Goal: Information Seeking & Learning: Check status

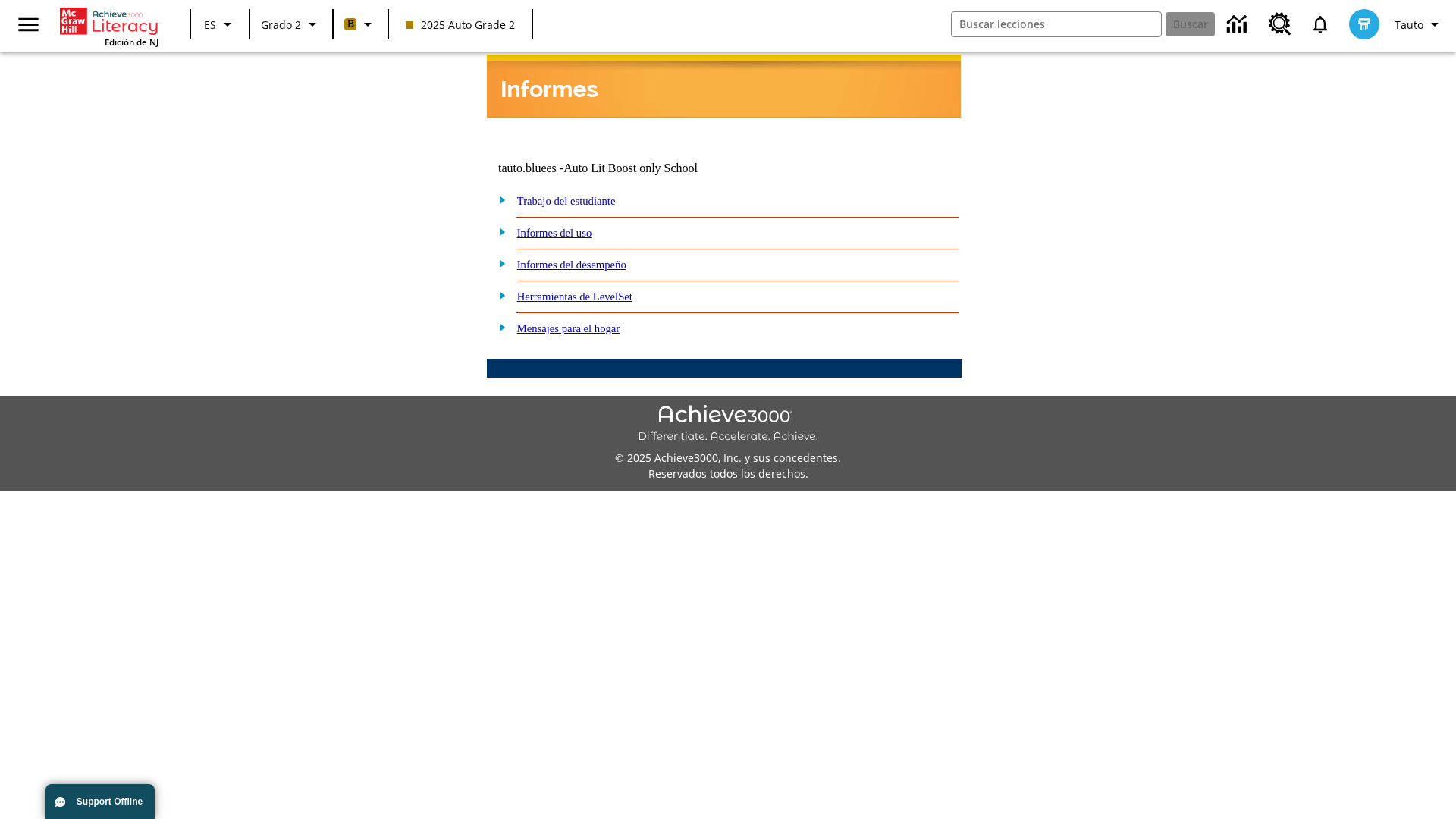
click at [592, 259] on link "Informes del desempeño" at bounding box center [572, 264] width 109 height 12
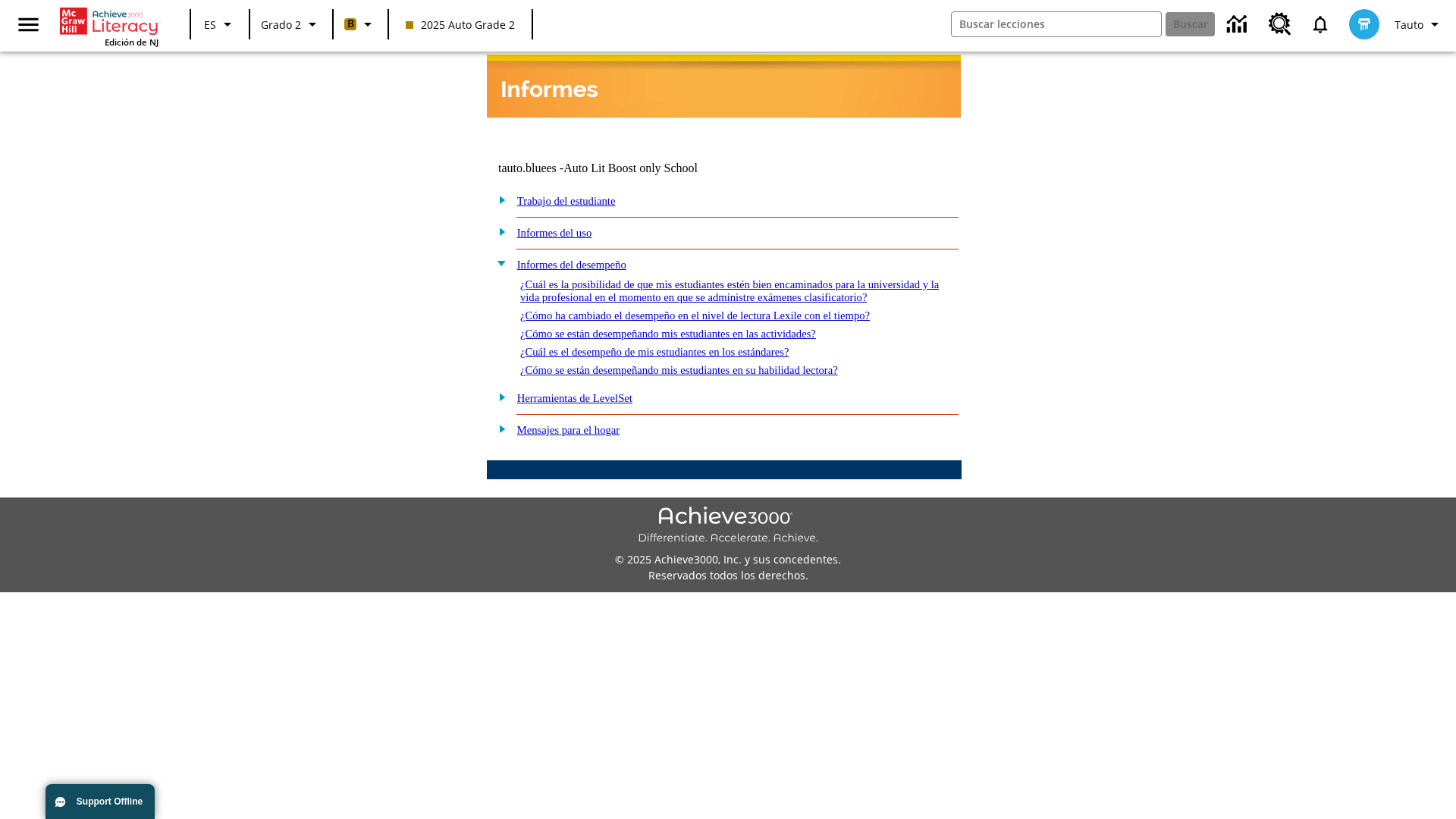
click at [720, 311] on link "¿Cómo ha cambiado el desempeño en el nivel de lectura Lexile con el tiempo?" at bounding box center [694, 315] width 349 height 12
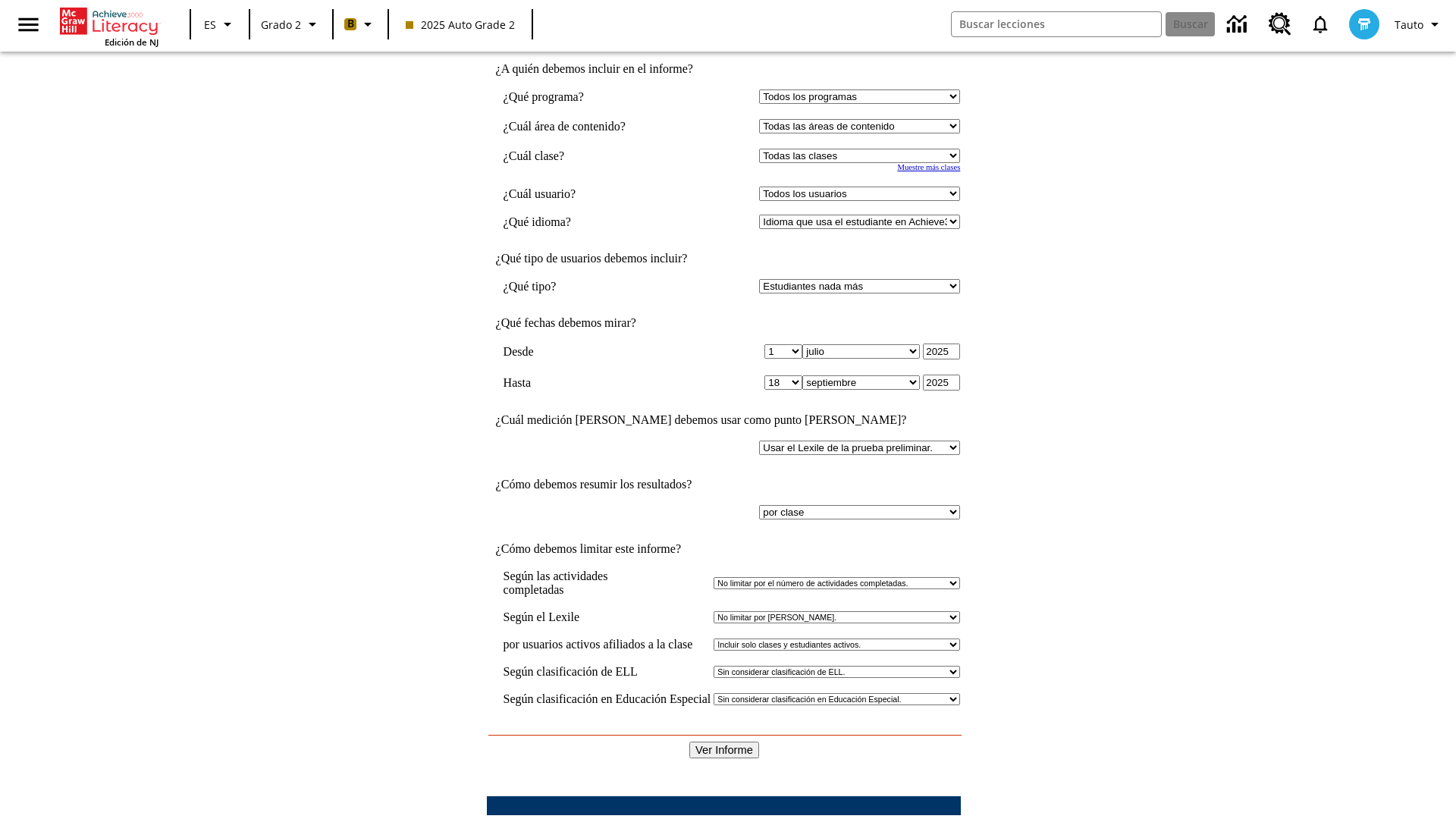
scroll to position [181, 0]
